Goal: Task Accomplishment & Management: Complete application form

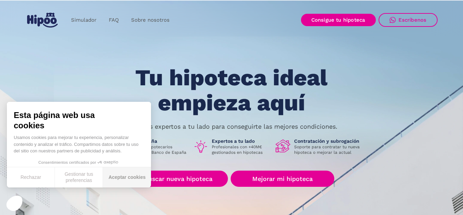
click at [125, 176] on button "Aceptar cookies" at bounding box center [127, 177] width 48 height 20
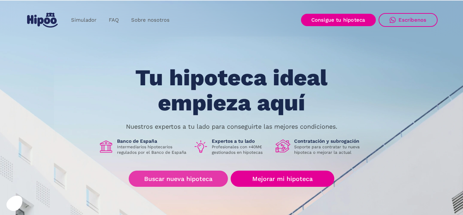
click at [185, 181] on link "Buscar nueva hipoteca" at bounding box center [178, 178] width 99 height 16
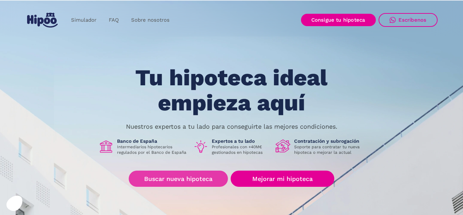
click at [185, 181] on link "Buscar nueva hipoteca" at bounding box center [178, 178] width 99 height 16
